Goal: Find specific page/section: Find specific page/section

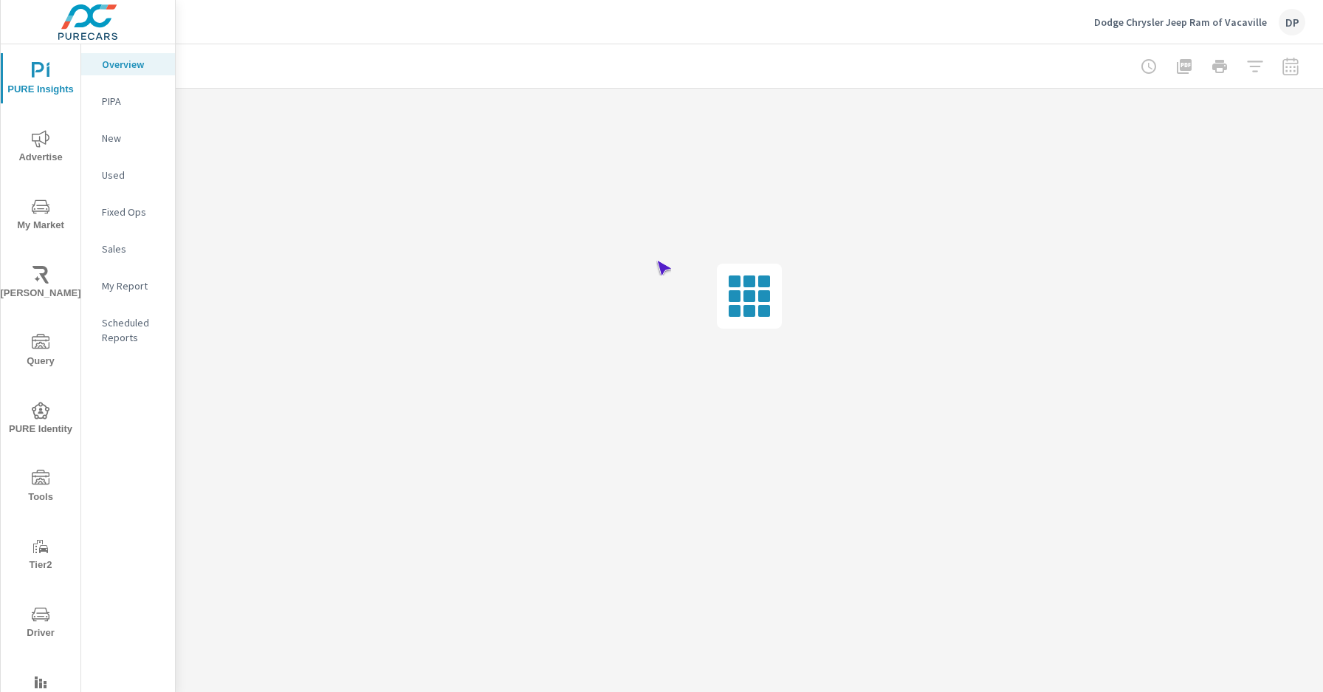
click at [38, 623] on span "Driver" at bounding box center [40, 624] width 71 height 36
